Goal: Book appointment/travel/reservation

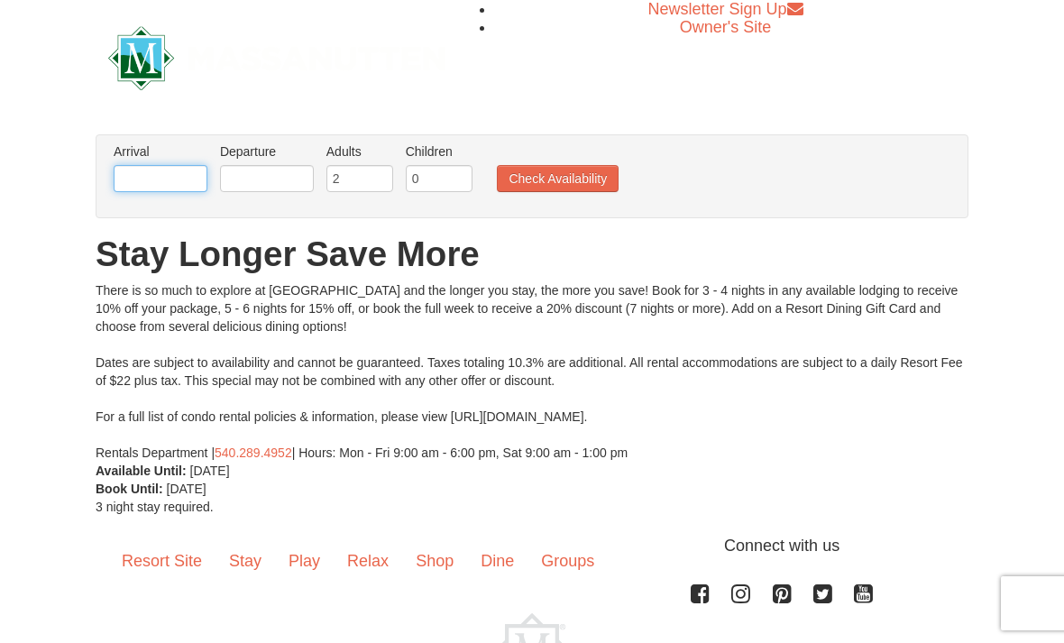
click at [170, 179] on input "text" at bounding box center [161, 178] width 94 height 27
click at [168, 174] on input "text" at bounding box center [161, 178] width 94 height 27
click at [181, 181] on input "text" at bounding box center [161, 178] width 94 height 27
click at [174, 188] on input "text" at bounding box center [161, 178] width 94 height 27
click at [142, 182] on input "text" at bounding box center [161, 178] width 94 height 27
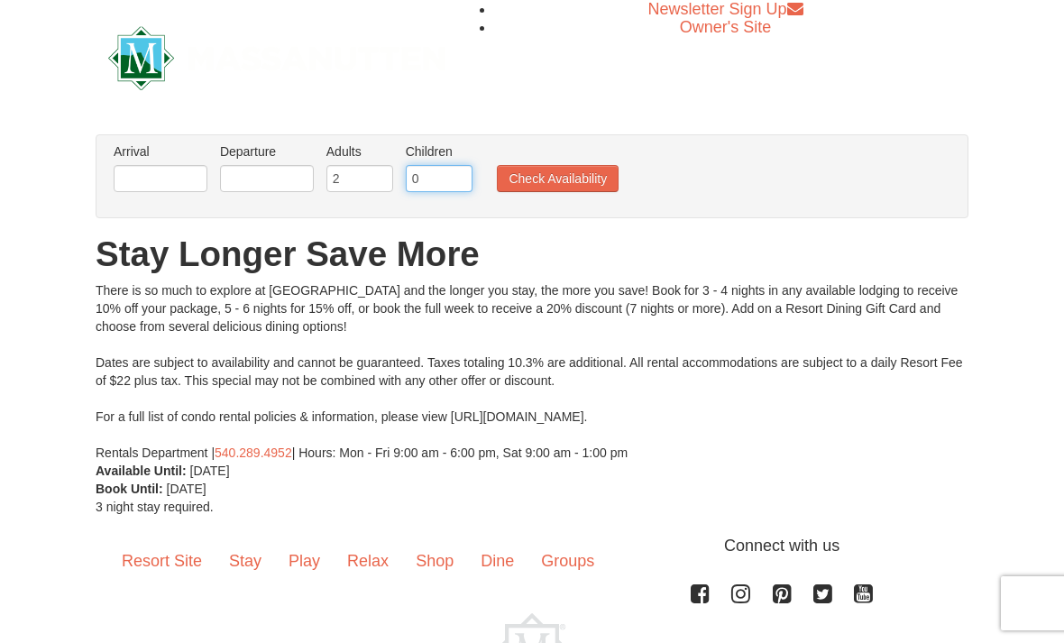
click at [406, 183] on input "0" at bounding box center [439, 178] width 67 height 27
click at [360, 177] on input "2" at bounding box center [359, 178] width 67 height 27
click at [189, 191] on body "Browser Not Supported We notice you are using a browser which will not provide …" at bounding box center [532, 386] width 1064 height 772
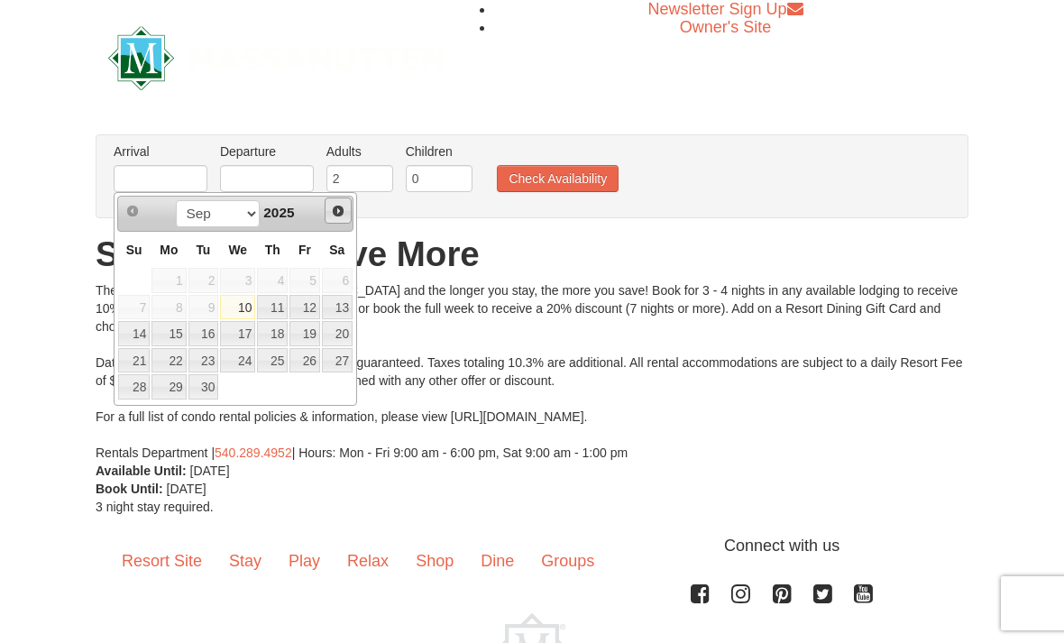
click at [342, 222] on link "Next" at bounding box center [338, 211] width 27 height 27
click at [342, 221] on link "Next" at bounding box center [338, 210] width 25 height 25
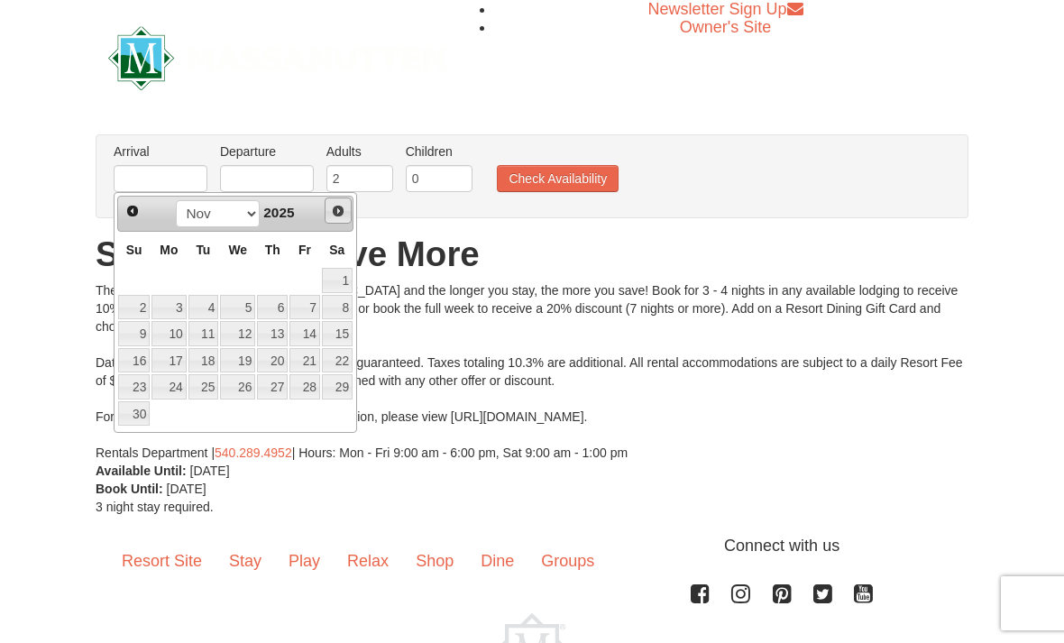
click at [343, 217] on span "Next" at bounding box center [338, 211] width 14 height 14
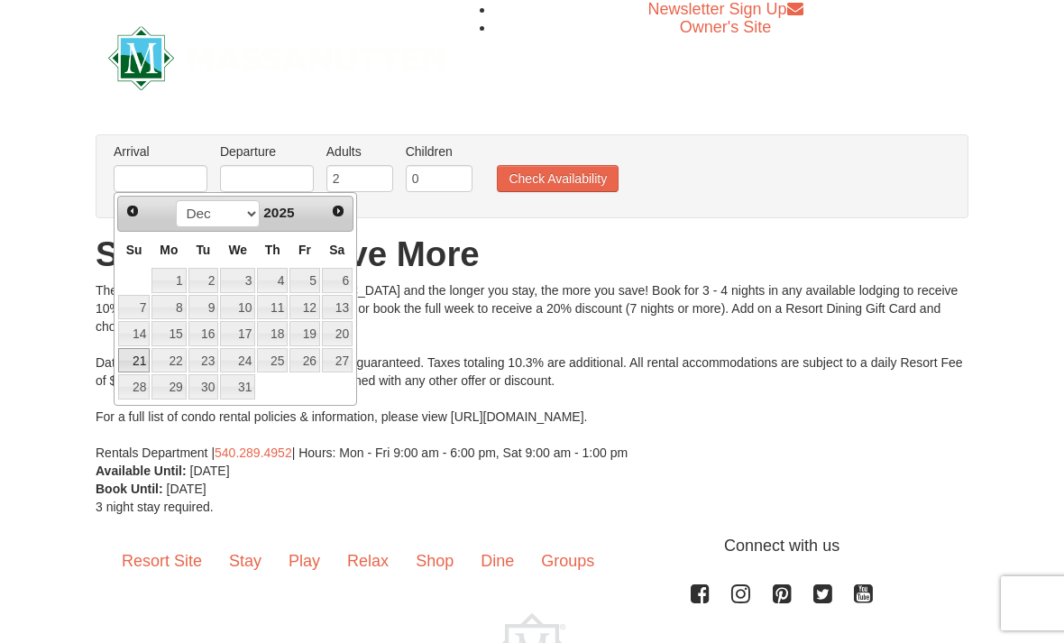
click at [138, 365] on link "21" at bounding box center [134, 360] width 32 height 25
type input "[DATE]"
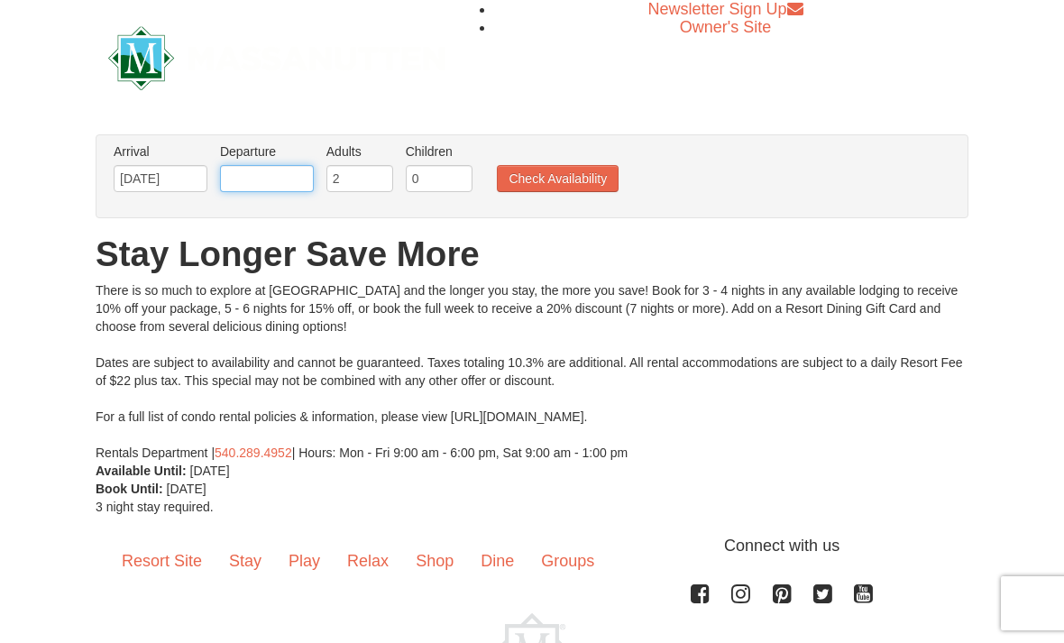
click at [285, 182] on input "text" at bounding box center [267, 178] width 94 height 27
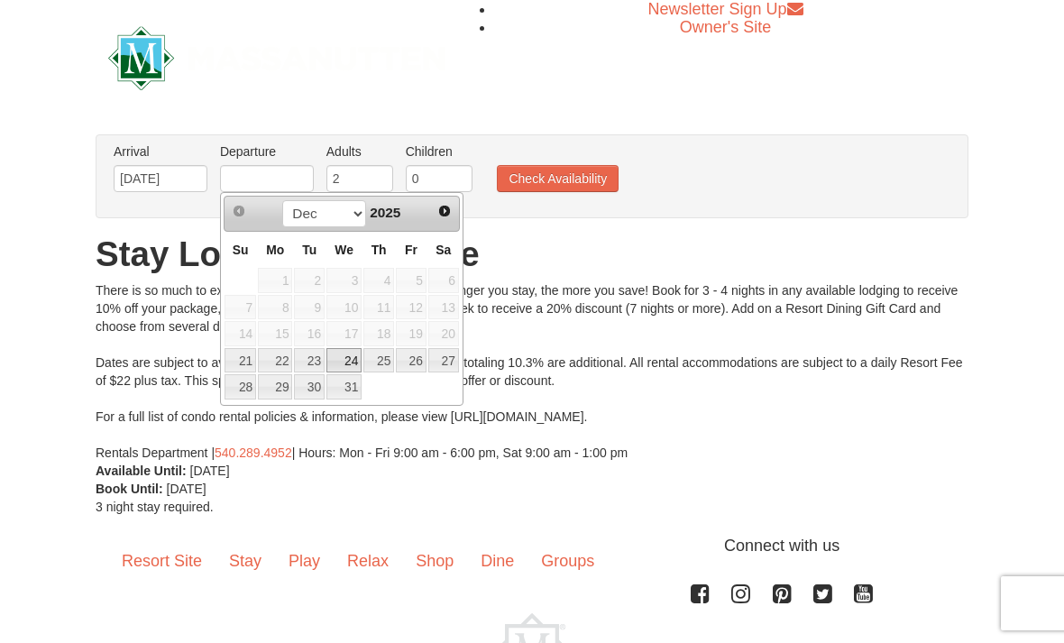
click at [354, 366] on link "24" at bounding box center [343, 360] width 35 height 25
type input "[DATE]"
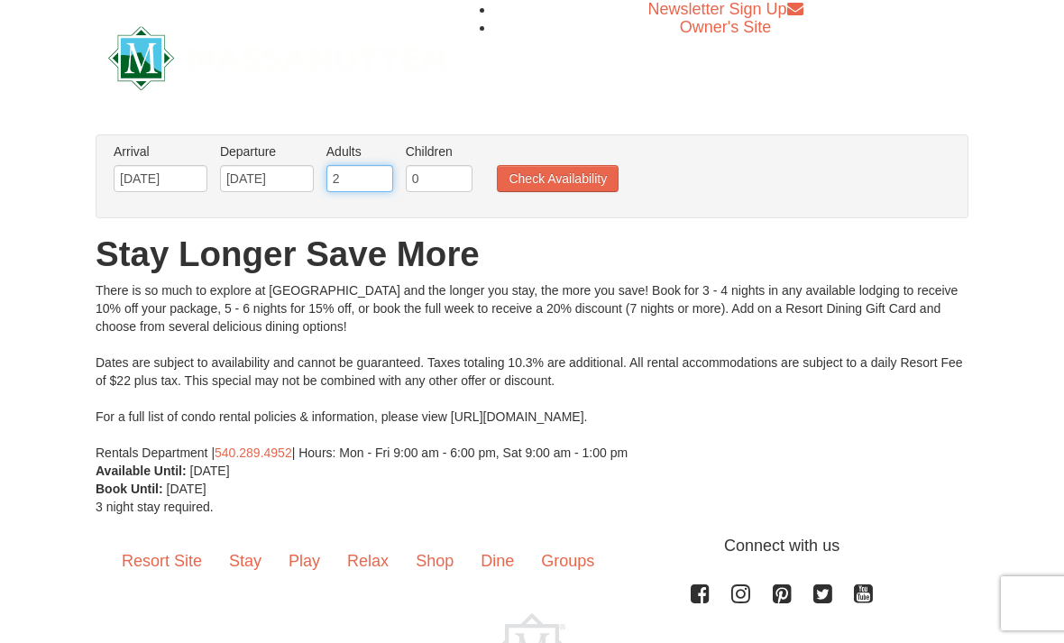
click at [379, 170] on input "2" at bounding box center [359, 178] width 67 height 27
click at [446, 181] on input "0" at bounding box center [439, 178] width 67 height 27
type input "2"
click at [571, 188] on button "Check Availability" at bounding box center [558, 178] width 122 height 27
